Goal: Transaction & Acquisition: Download file/media

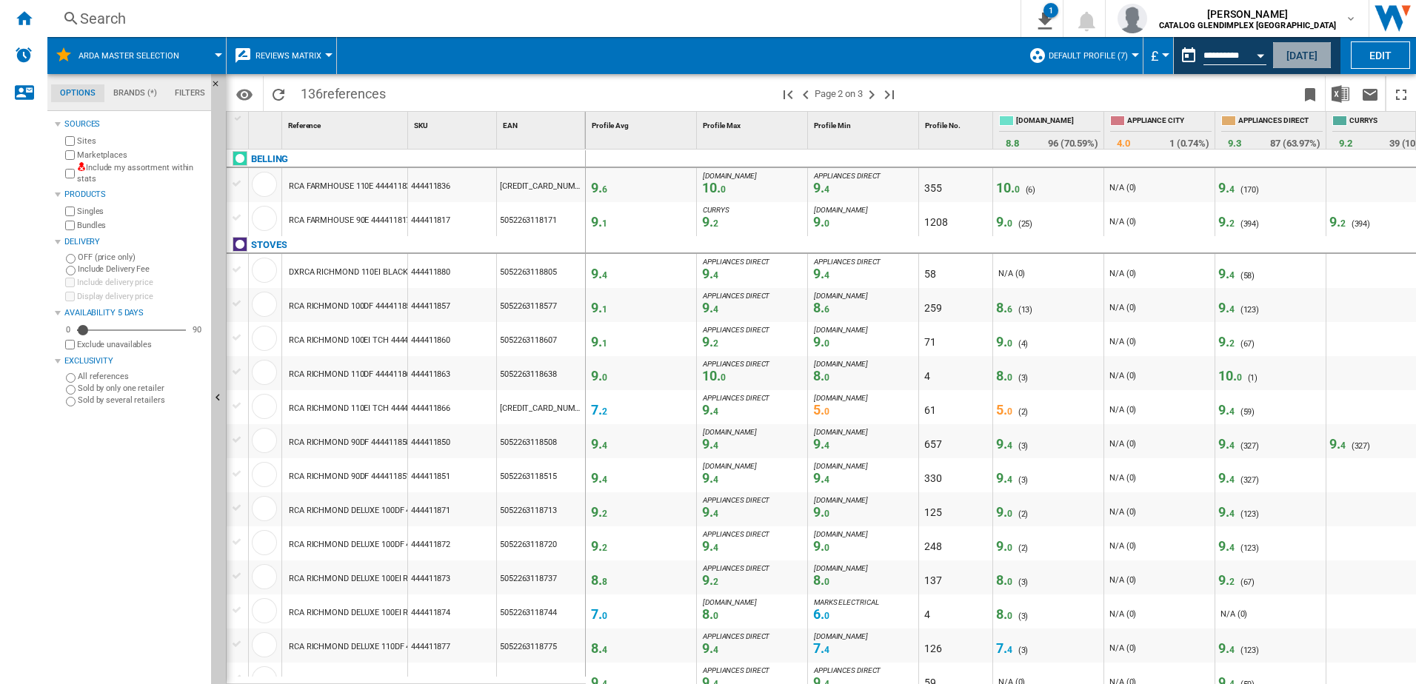
click at [1301, 56] on button "[DATE]" at bounding box center [1301, 54] width 59 height 27
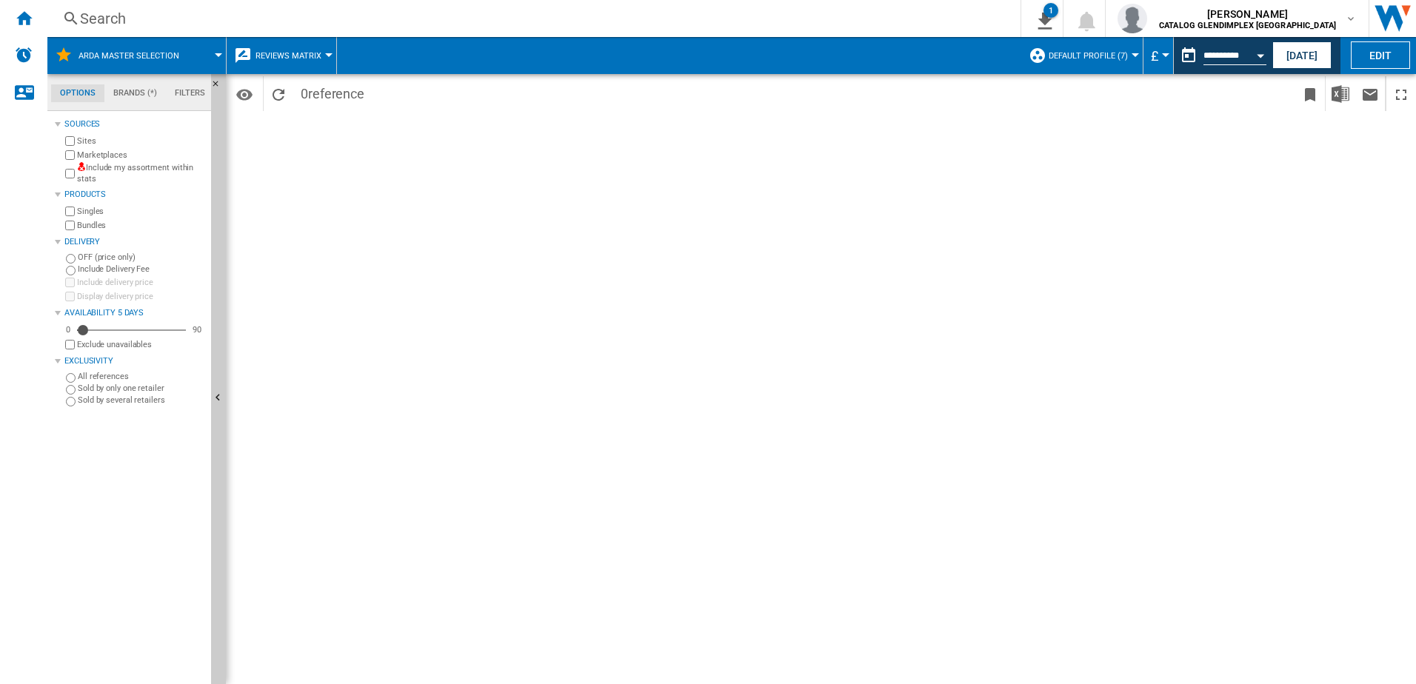
click at [330, 56] on div at bounding box center [328, 55] width 7 height 4
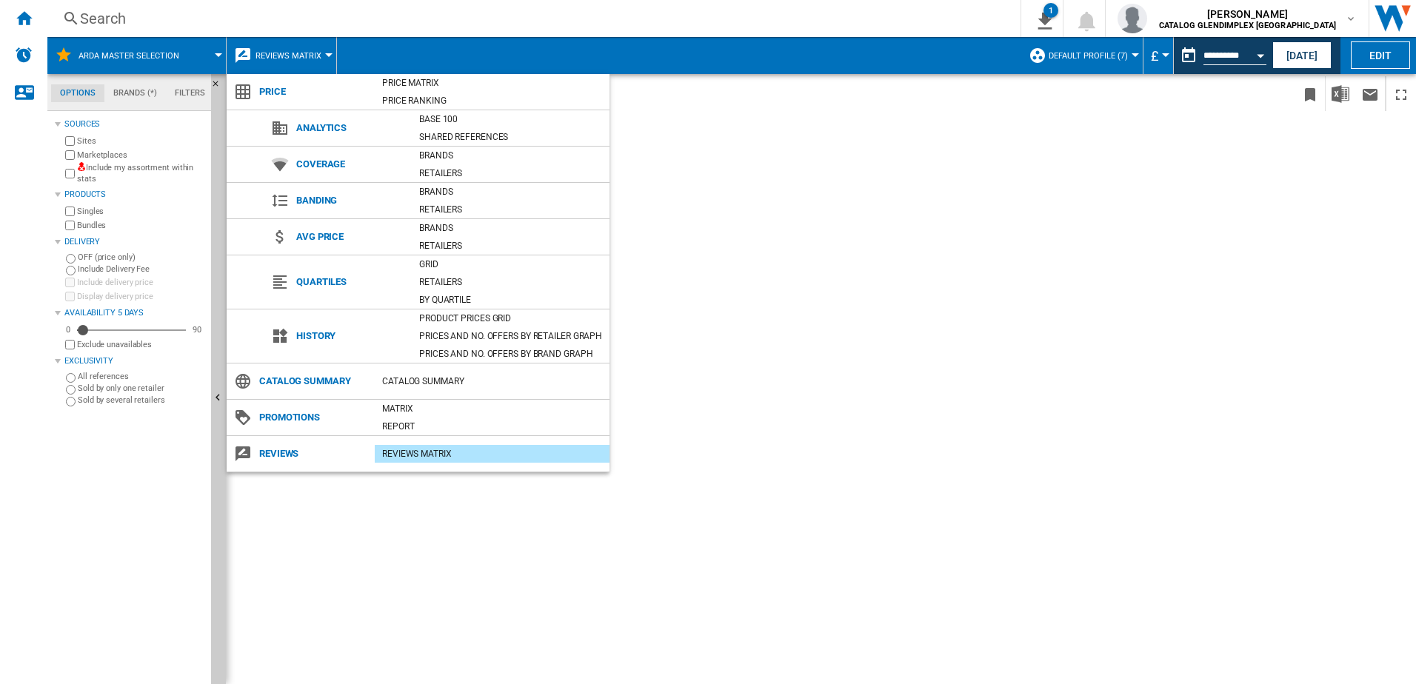
drag, startPoint x: 413, startPoint y: 462, endPoint x: 407, endPoint y: 476, distance: 14.6
click at [407, 476] on body "In order to access Insight, please log out and log in again OK NEW Search Searc…" at bounding box center [708, 342] width 1416 height 684
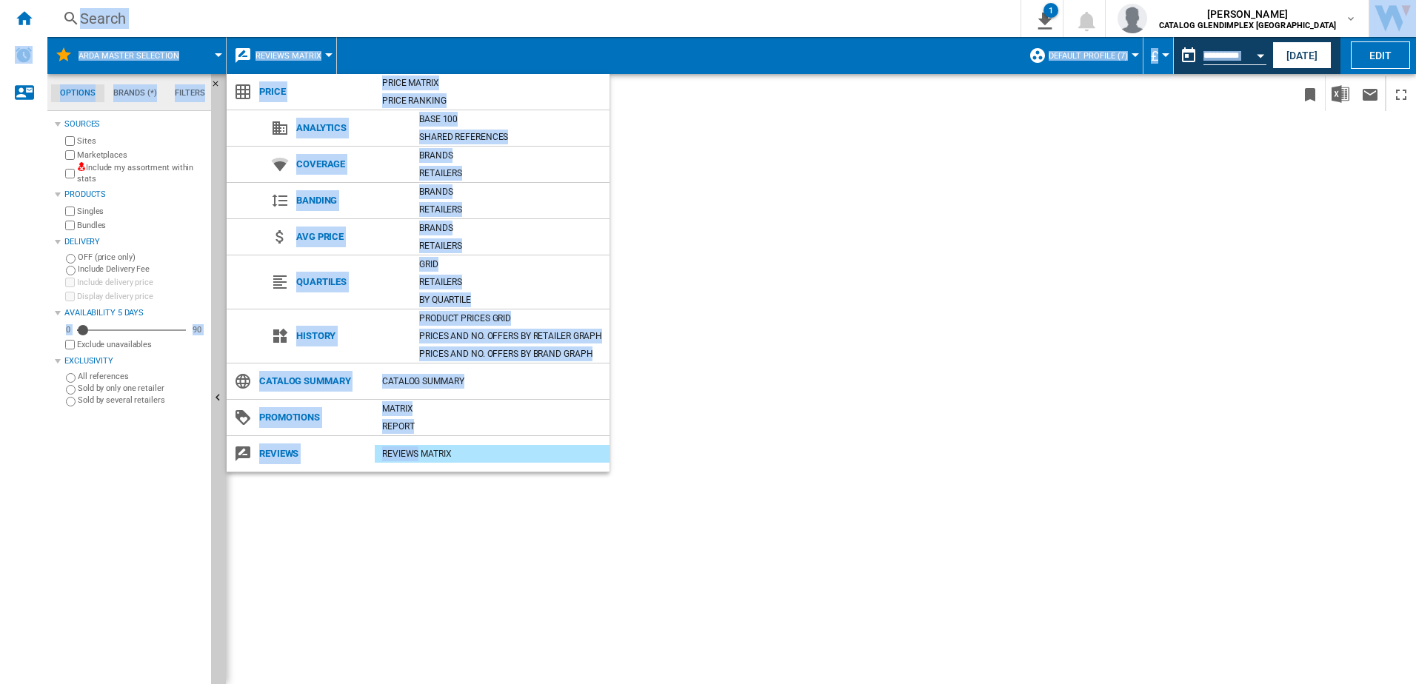
click at [405, 452] on div "REVIEWS Matrix" at bounding box center [492, 454] width 235 height 15
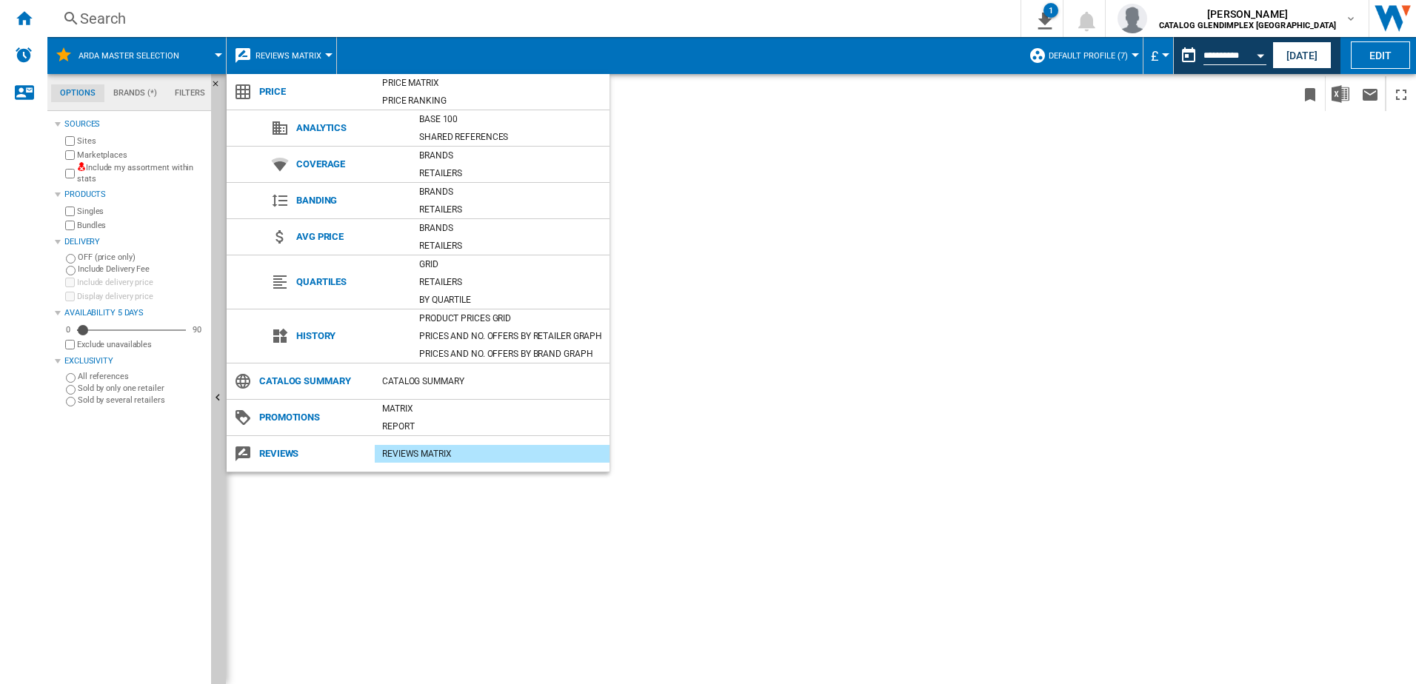
click at [709, 437] on md-backdrop at bounding box center [708, 342] width 1416 height 684
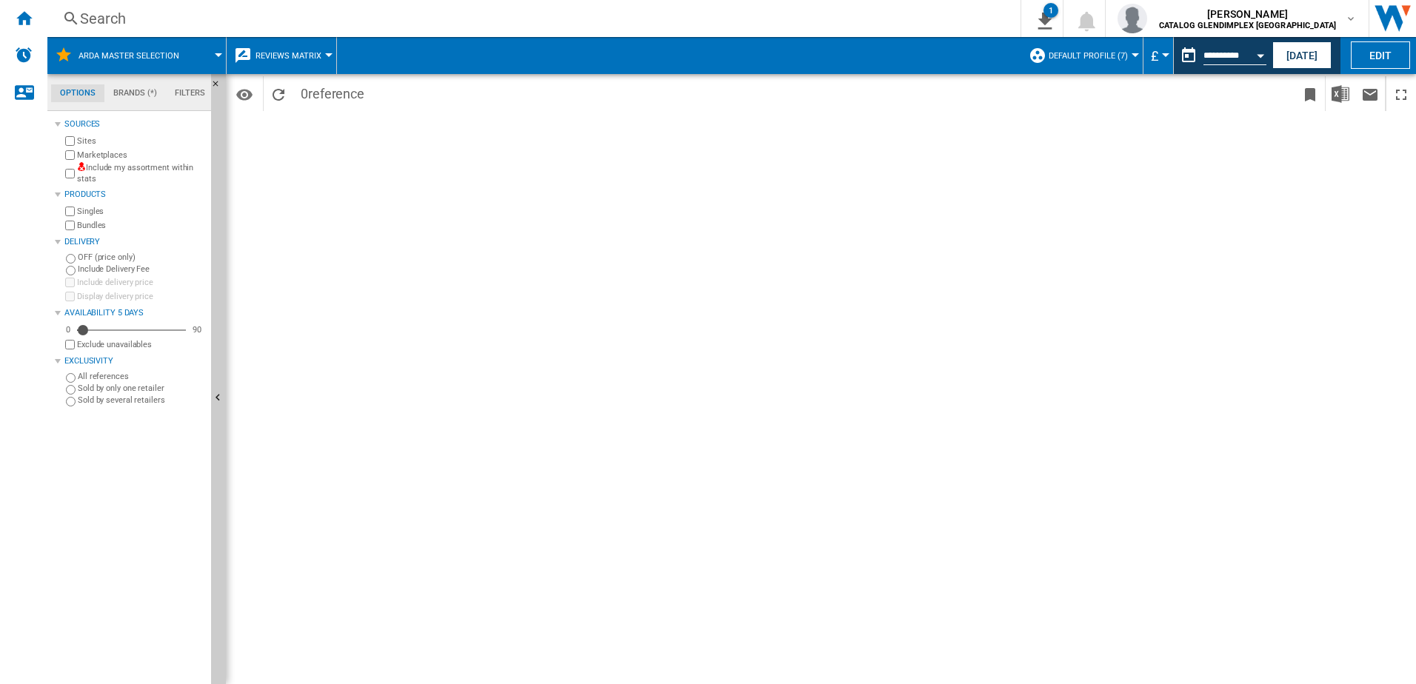
click at [204, 50] on span at bounding box center [209, 55] width 19 height 37
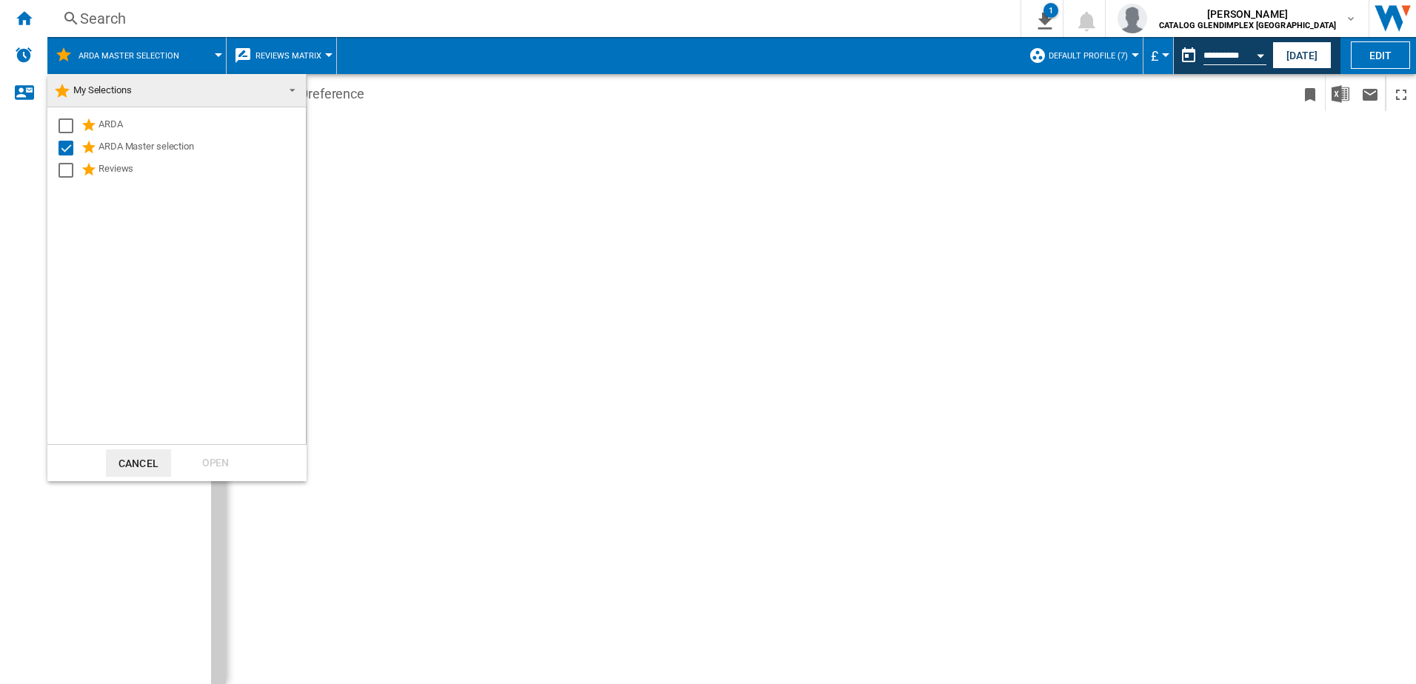
click at [504, 160] on md-backdrop at bounding box center [708, 342] width 1416 height 684
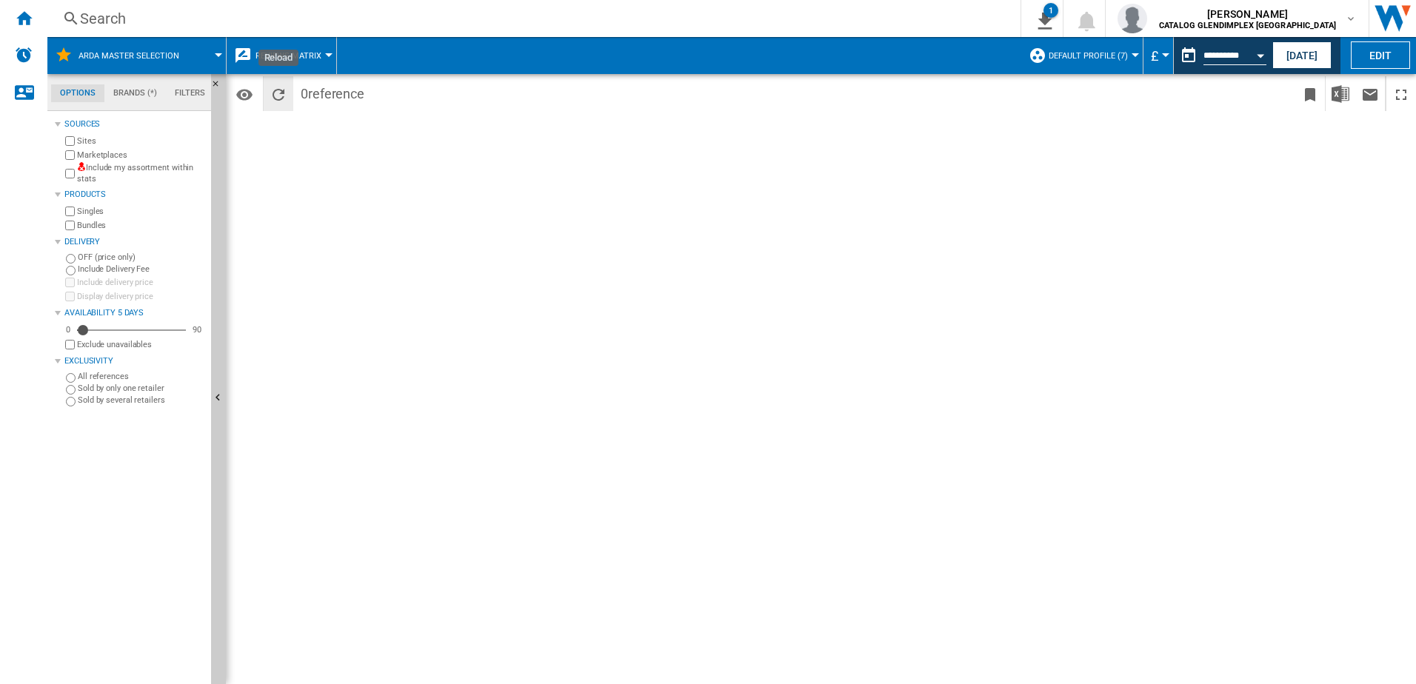
click at [281, 95] on ng-md-icon "Reload" at bounding box center [279, 95] width 18 height 18
click at [1252, 56] on button "Open calendar" at bounding box center [1260, 53] width 27 height 27
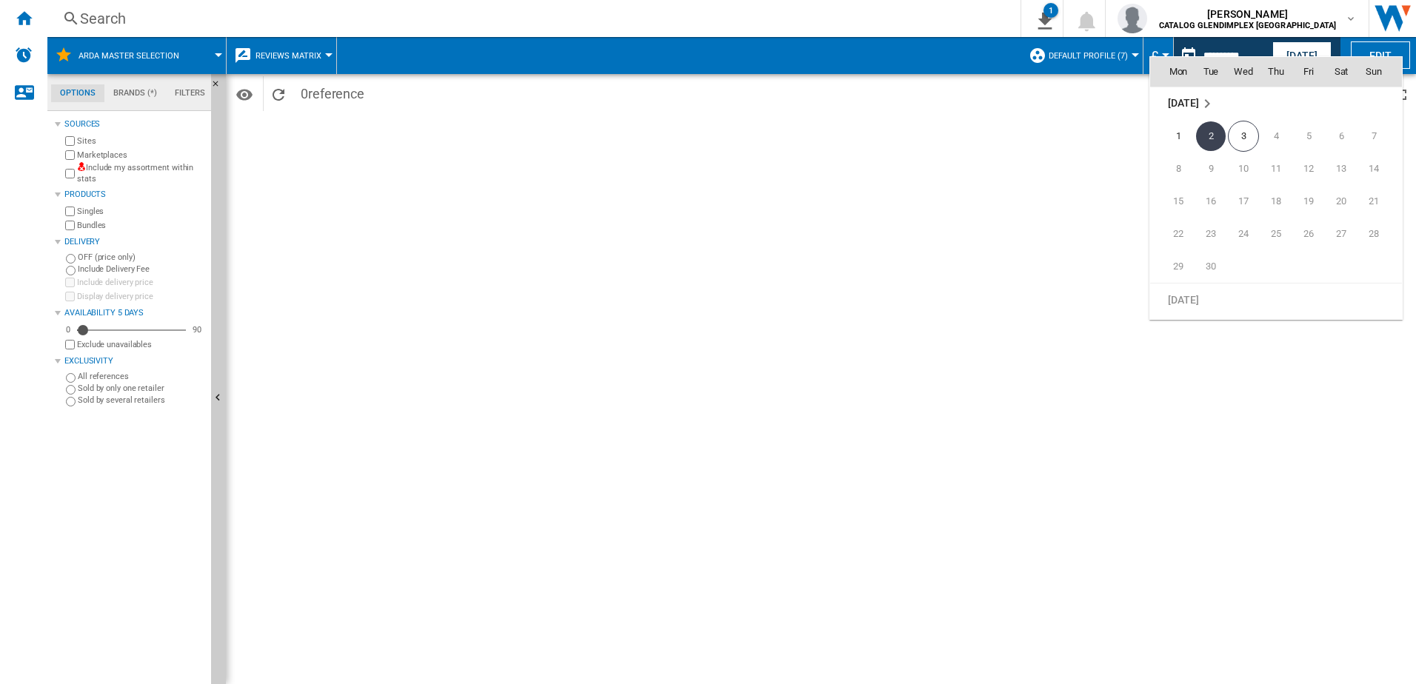
click at [1207, 130] on span "2" at bounding box center [1211, 136] width 30 height 30
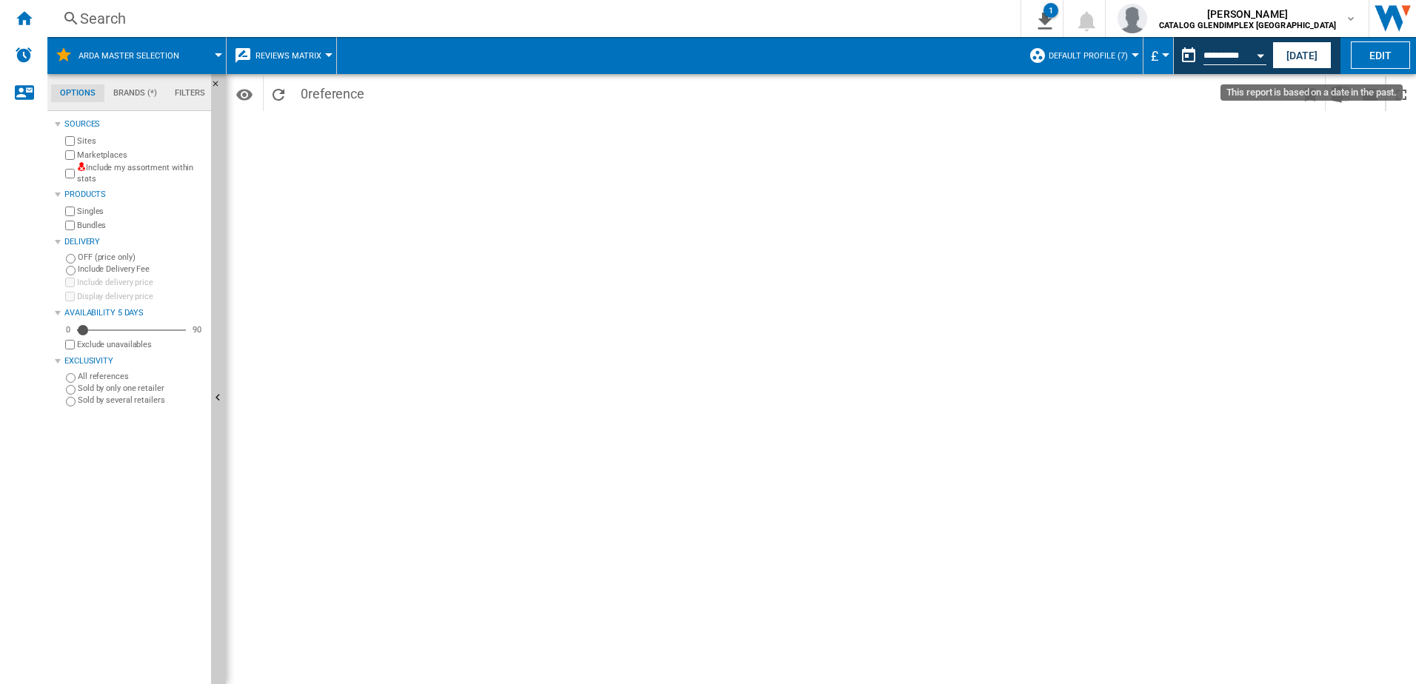
click at [1260, 56] on div "Open calendar" at bounding box center [1260, 56] width 7 height 4
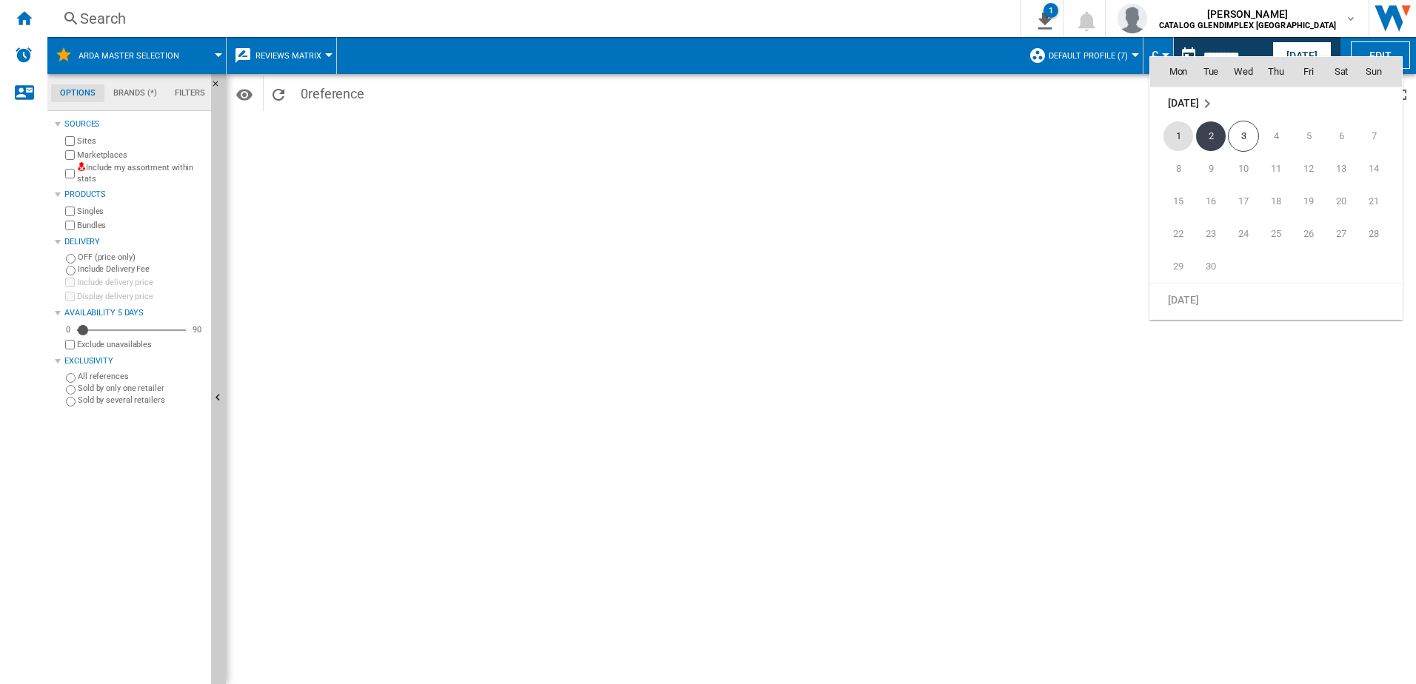
click at [1178, 134] on span "1" at bounding box center [1179, 136] width 30 height 30
type input "**********"
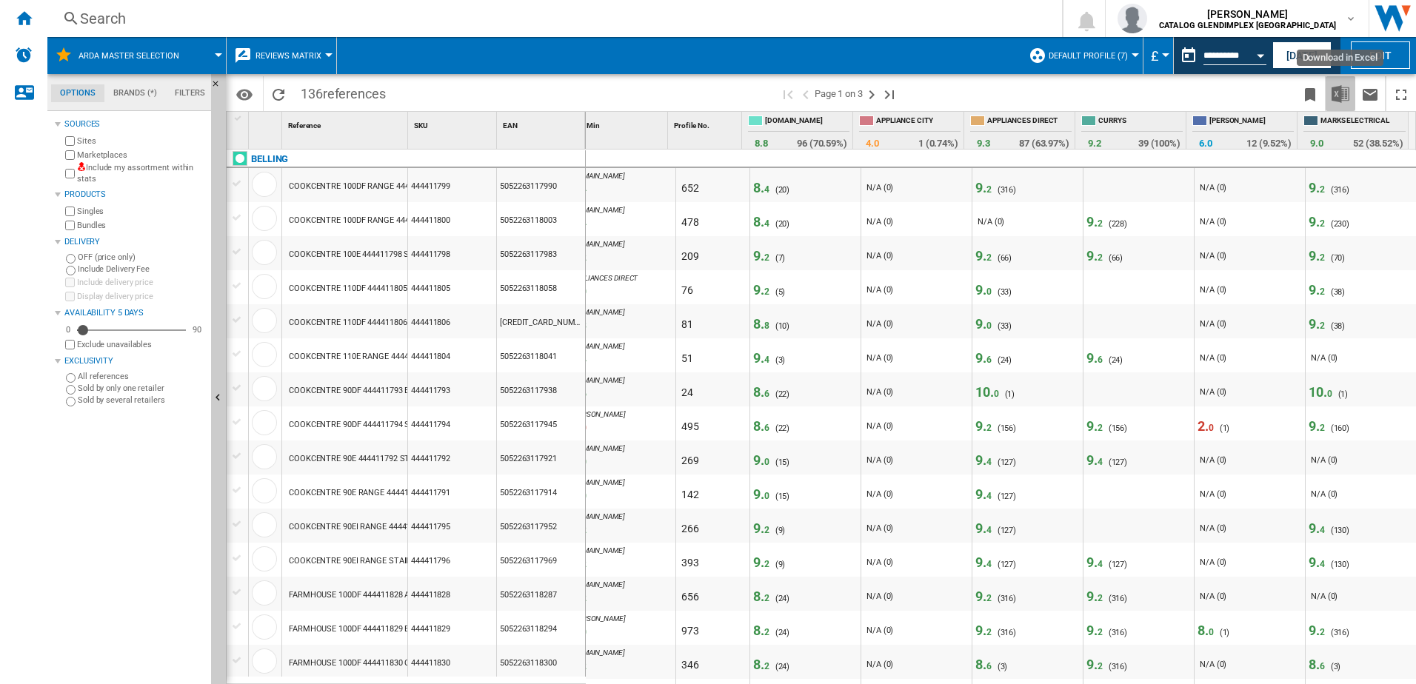
click at [1337, 88] on img "Download in Excel" at bounding box center [1341, 94] width 18 height 18
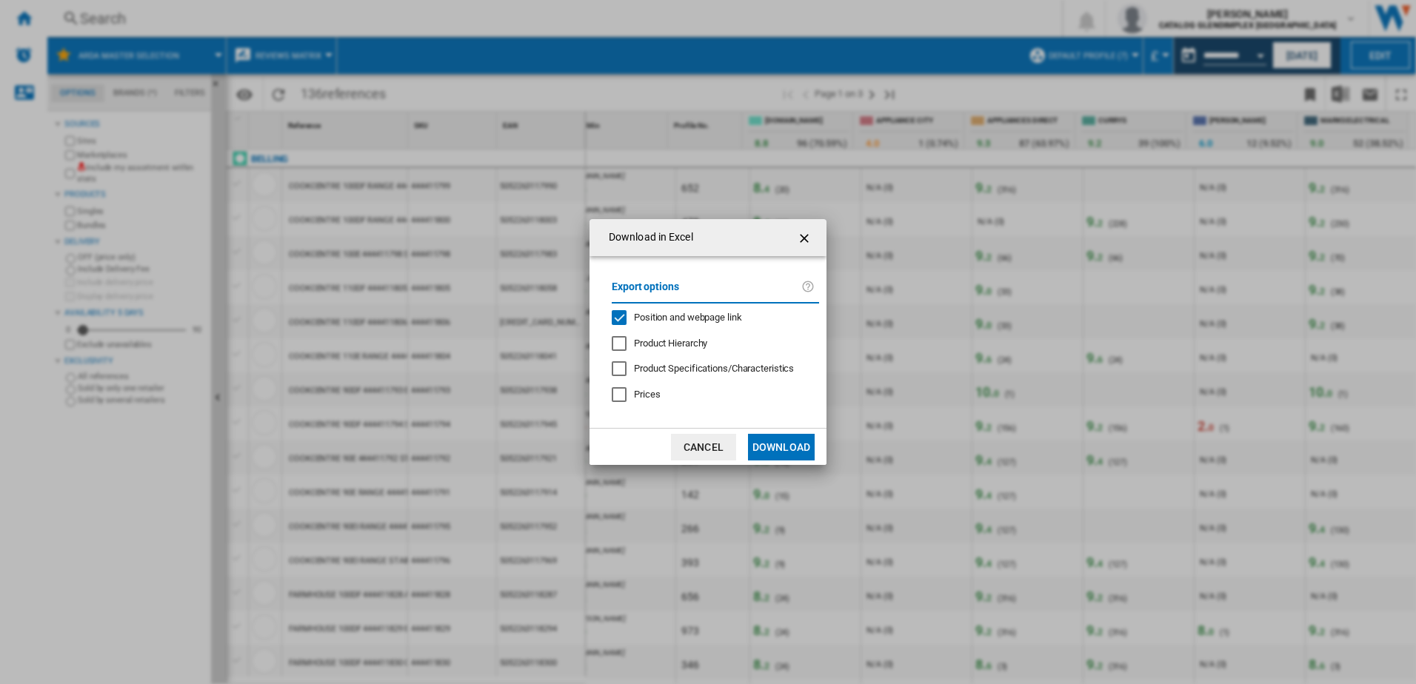
click at [772, 450] on button "Download" at bounding box center [781, 447] width 67 height 27
